Goal: Transaction & Acquisition: Purchase product/service

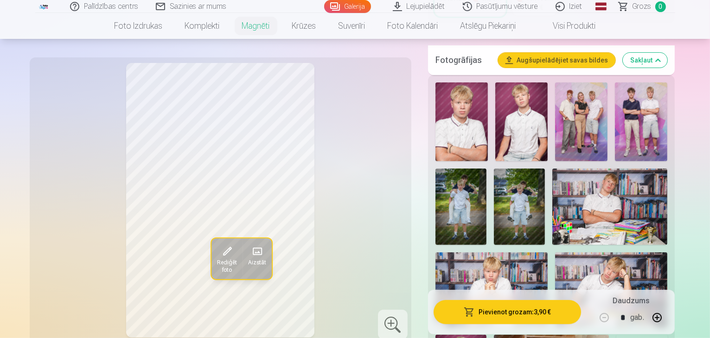
scroll to position [185, 0]
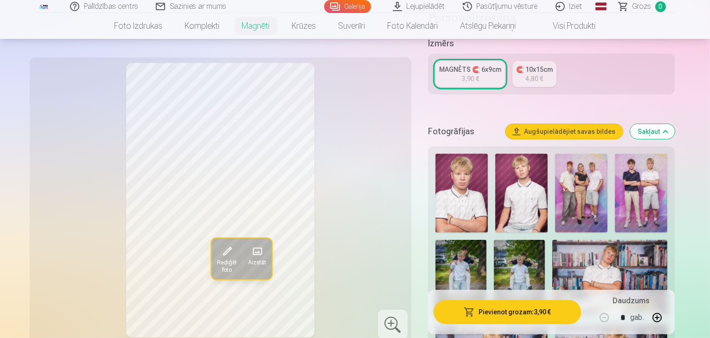
click at [465, 180] on img at bounding box center [461, 193] width 52 height 79
click at [508, 183] on img at bounding box center [521, 193] width 52 height 79
click at [556, 183] on img at bounding box center [581, 193] width 52 height 79
click at [468, 175] on img at bounding box center [461, 193] width 52 height 79
click at [525, 188] on img at bounding box center [521, 193] width 52 height 79
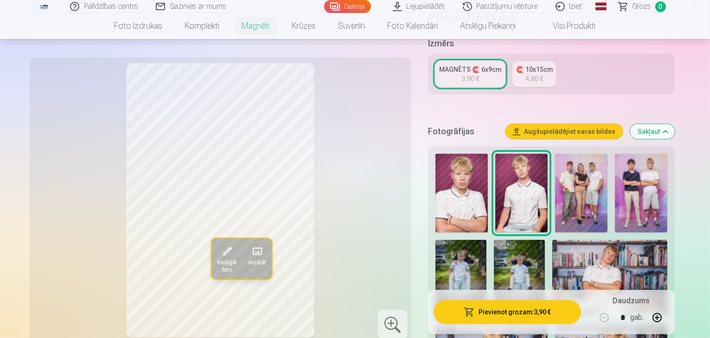
click at [564, 186] on img at bounding box center [581, 193] width 52 height 79
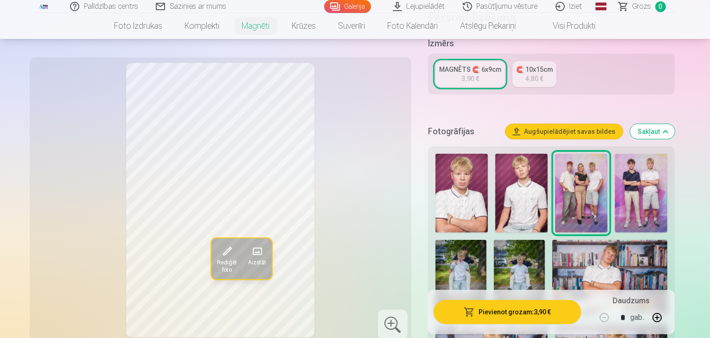
click at [634, 182] on img at bounding box center [641, 193] width 52 height 79
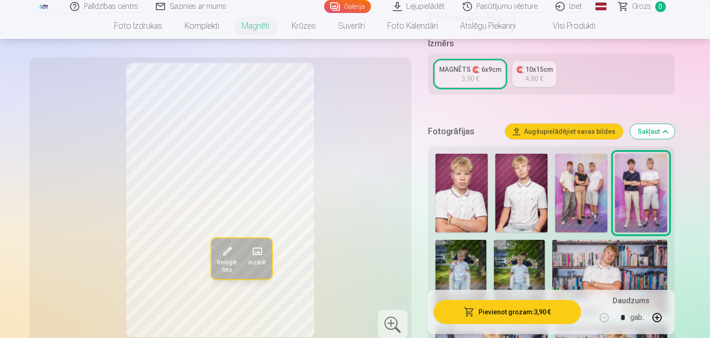
click at [486, 240] on img at bounding box center [460, 278] width 51 height 77
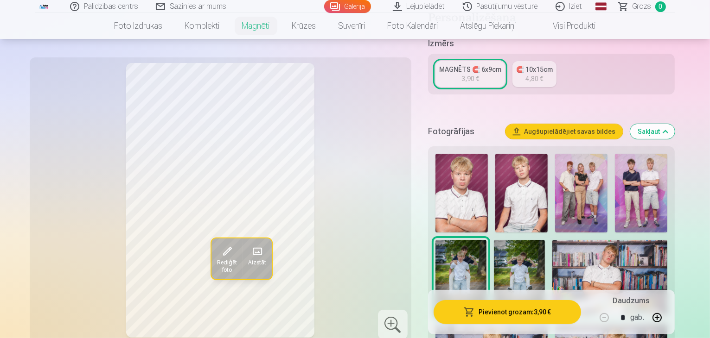
click at [494, 253] on img at bounding box center [519, 278] width 51 height 77
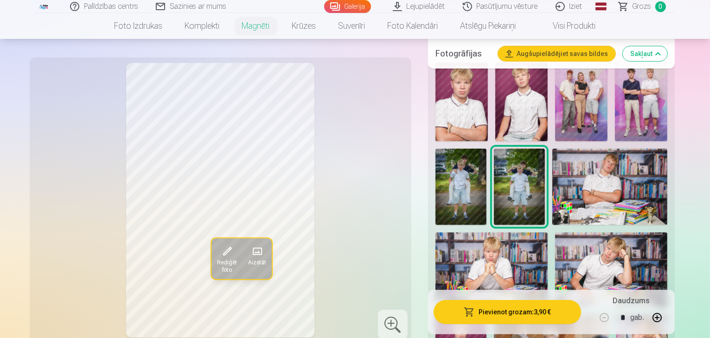
scroll to position [278, 0]
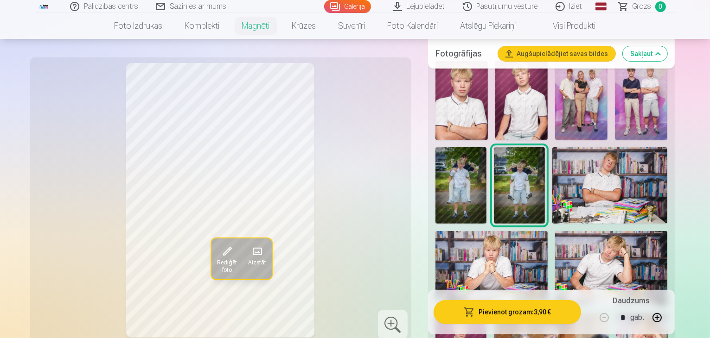
click at [552, 154] on img at bounding box center [609, 185] width 115 height 76
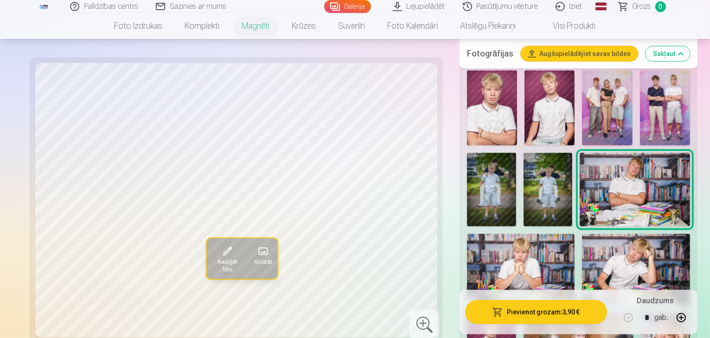
click at [574, 234] on img at bounding box center [521, 270] width 108 height 72
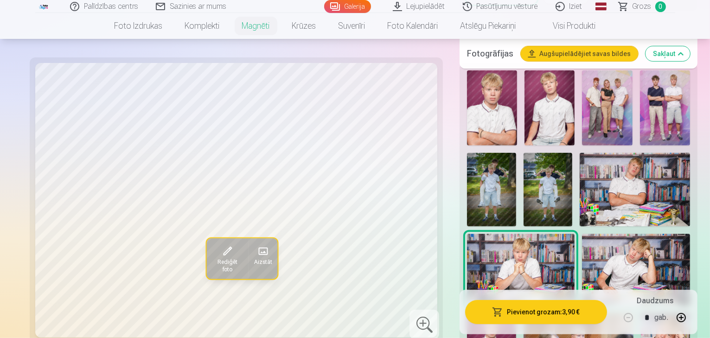
click at [582, 234] on img at bounding box center [636, 270] width 108 height 72
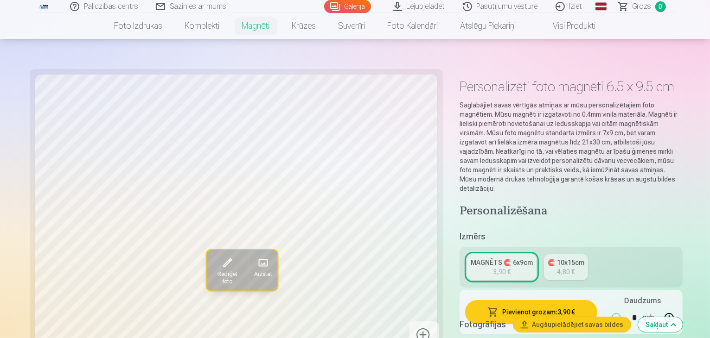
scroll to position [0, 0]
